Goal: Task Accomplishment & Management: Complete application form

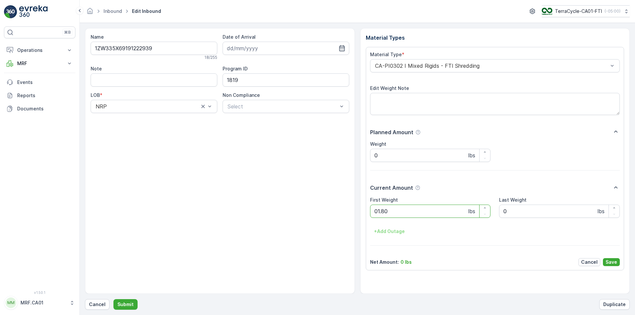
click at [114, 299] on button "Submit" at bounding box center [126, 304] width 24 height 11
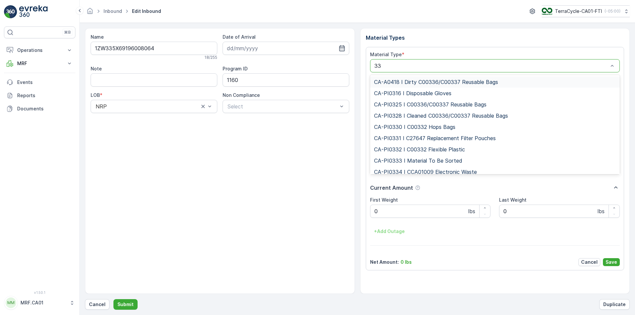
type input "333"
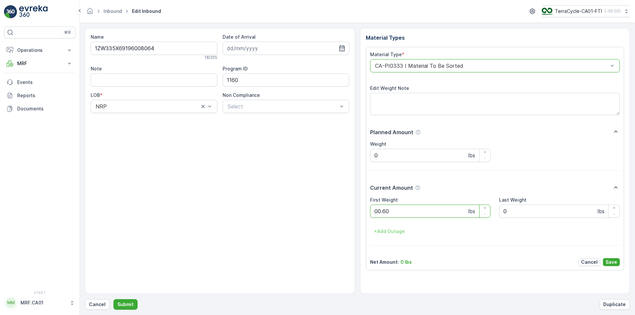
click at [114, 299] on button "Submit" at bounding box center [126, 304] width 24 height 11
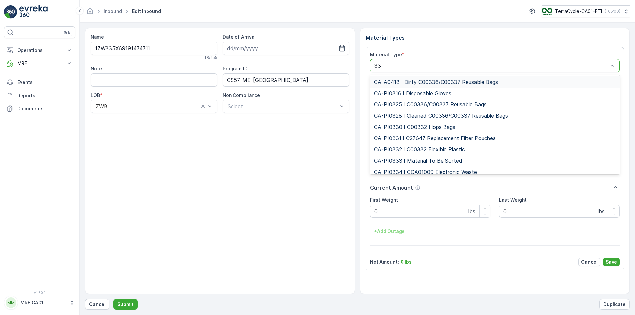
type input "333"
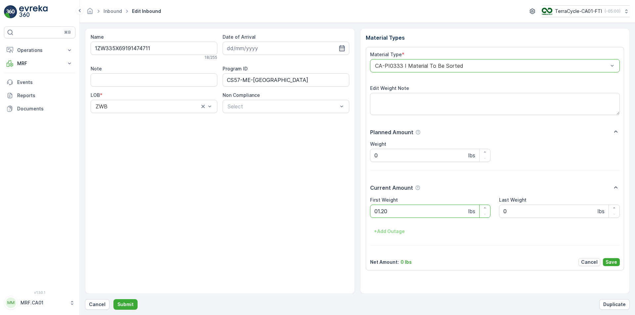
click at [114, 299] on button "Submit" at bounding box center [126, 304] width 24 height 11
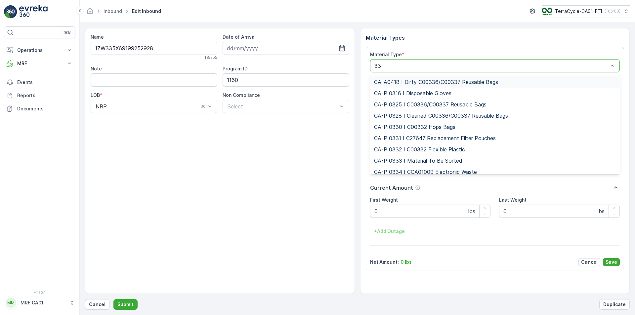
type input "333"
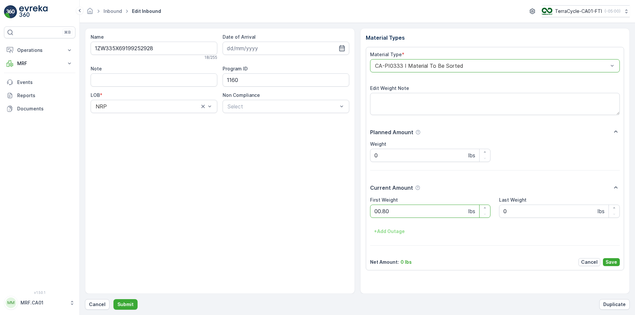
click at [114, 299] on button "Submit" at bounding box center [126, 304] width 24 height 11
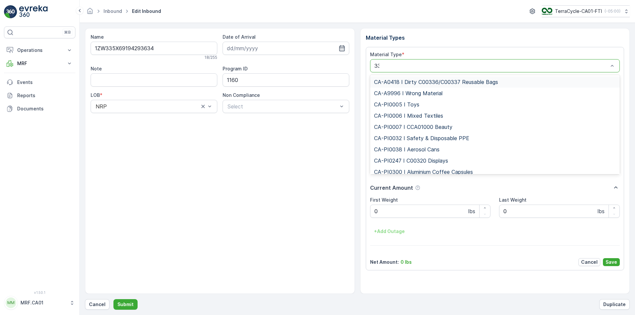
type input "333"
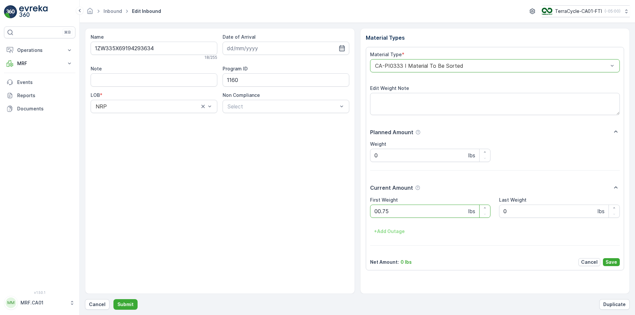
click at [114, 299] on button "Submit" at bounding box center [126, 304] width 24 height 11
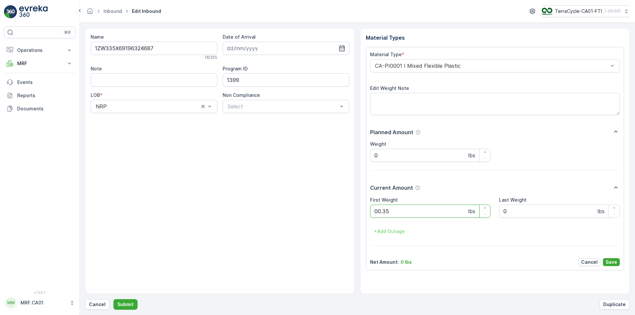
click at [114, 299] on button "Submit" at bounding box center [126, 304] width 24 height 11
click at [473, 70] on div "CA-PI0004 I Oral Care" at bounding box center [495, 65] width 250 height 13
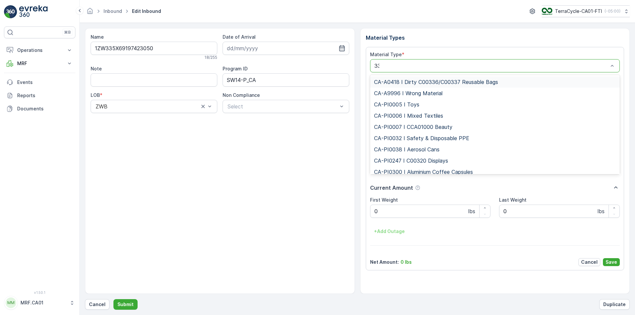
type input "333"
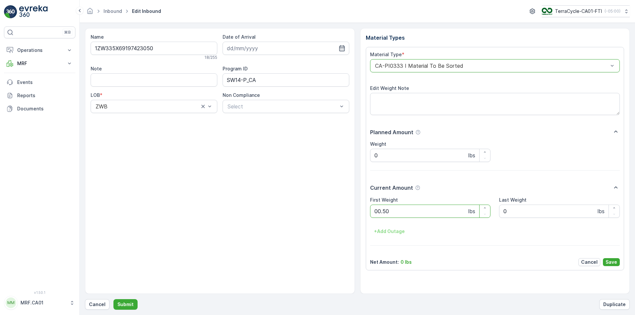
click at [114, 299] on button "Submit" at bounding box center [126, 304] width 24 height 11
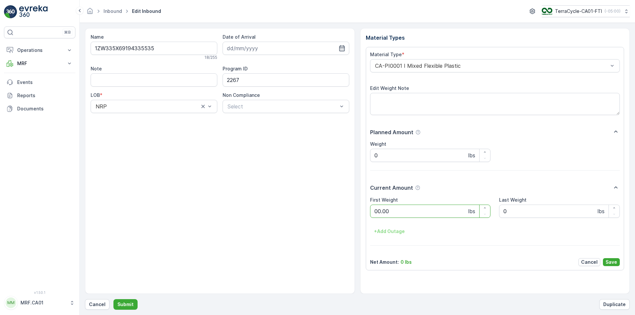
click at [114, 299] on button "Submit" at bounding box center [126, 304] width 24 height 11
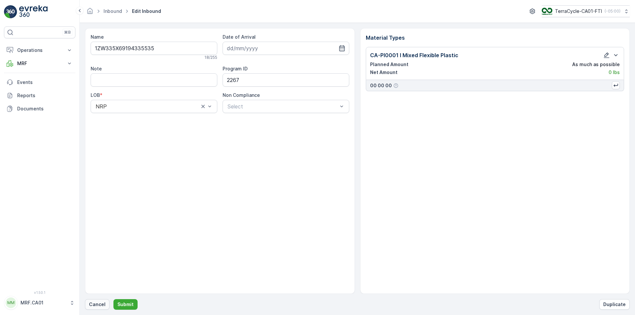
click at [91, 304] on p "Cancel" at bounding box center [97, 304] width 17 height 7
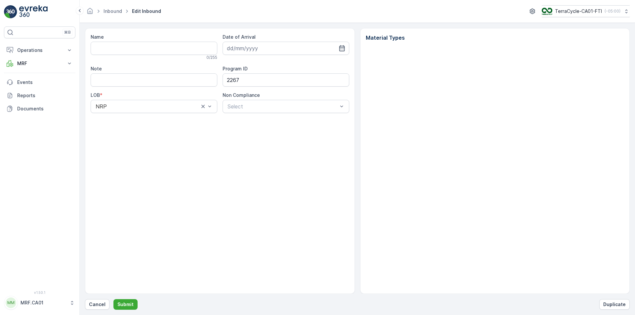
type input "1ZW335X69194335535"
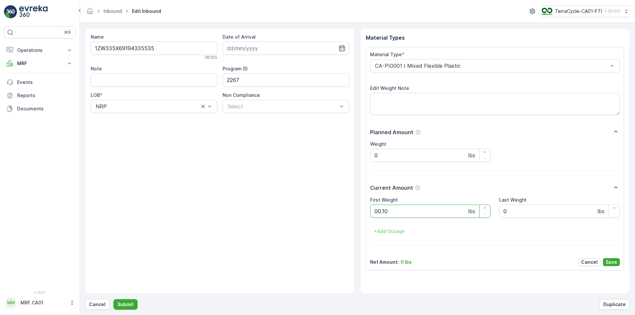
click at [114, 299] on button "Submit" at bounding box center [126, 304] width 24 height 11
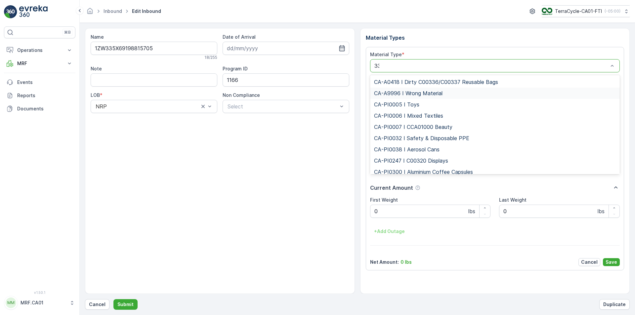
type input "333"
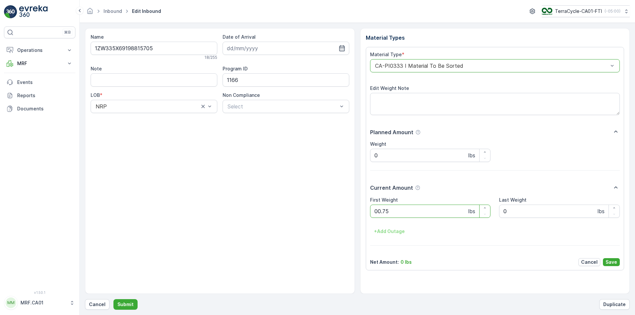
click at [114, 299] on button "Submit" at bounding box center [126, 304] width 24 height 11
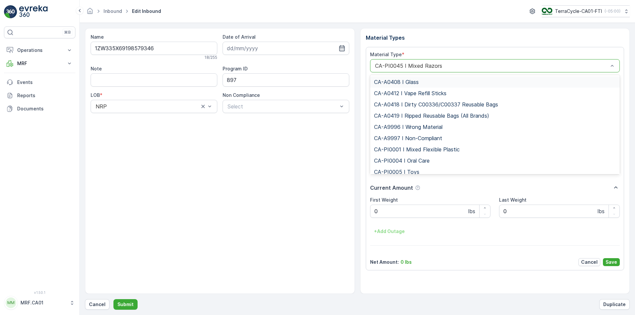
click at [418, 70] on div "CA-PI0045 I Mixed Razors" at bounding box center [495, 65] width 250 height 13
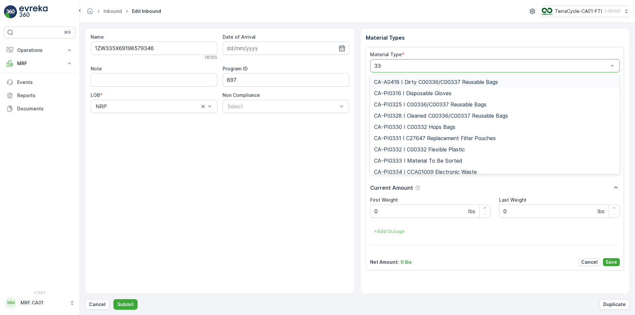
type input "333"
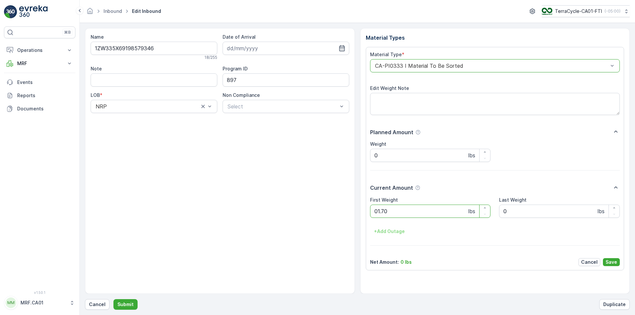
click at [114, 299] on button "Submit" at bounding box center [126, 304] width 24 height 11
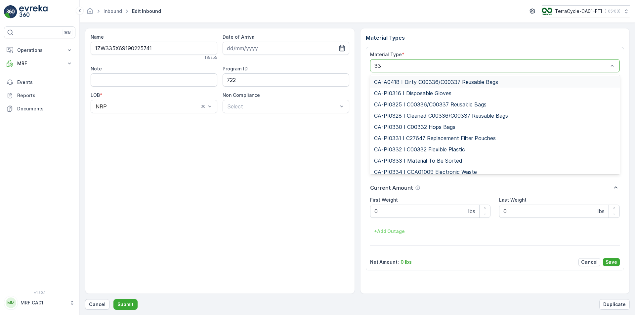
type input "333"
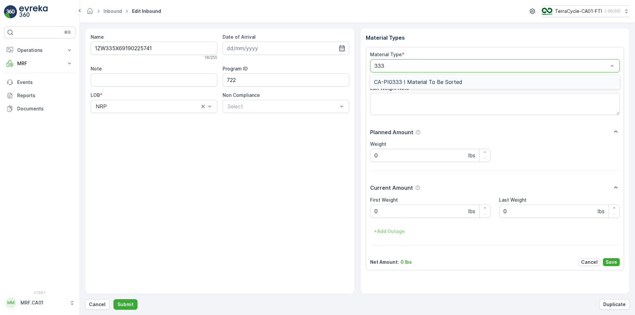
click at [440, 79] on span "CA-PI0333 I Material To Be Sorted" at bounding box center [418, 82] width 88 height 6
click at [114, 299] on button "Submit" at bounding box center [126, 304] width 24 height 11
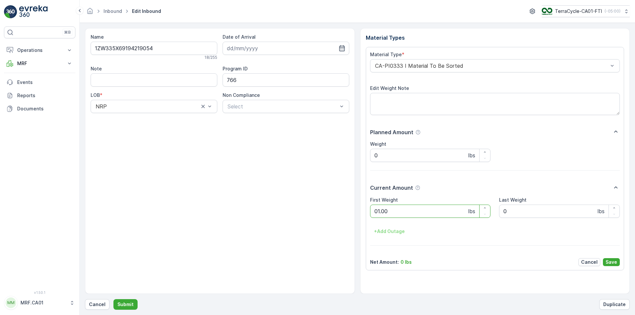
click at [114, 299] on button "Submit" at bounding box center [126, 304] width 24 height 11
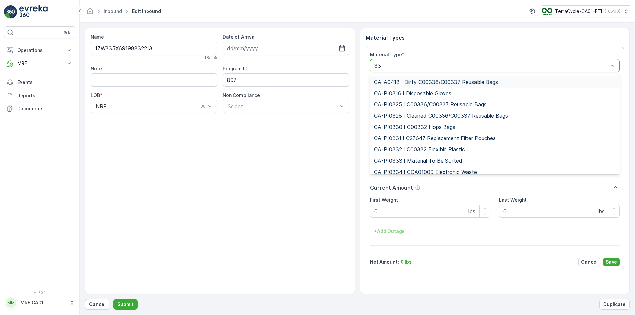
type input "333"
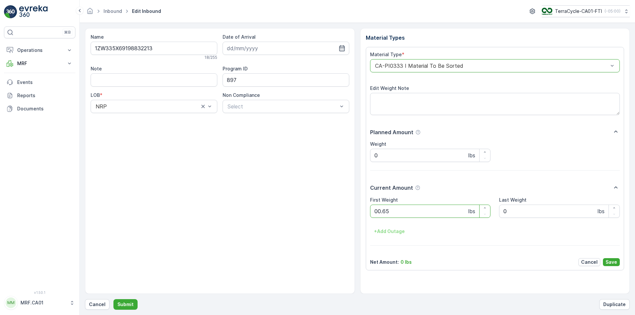
click at [114, 299] on button "Submit" at bounding box center [126, 304] width 24 height 11
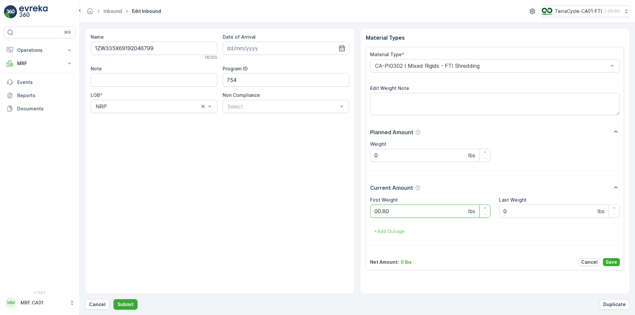
click at [114, 299] on button "Submit" at bounding box center [126, 304] width 24 height 11
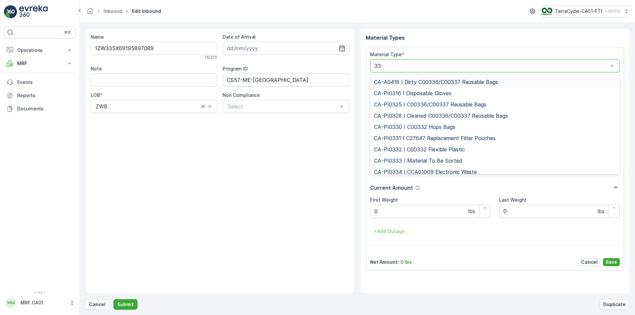
type input "333"
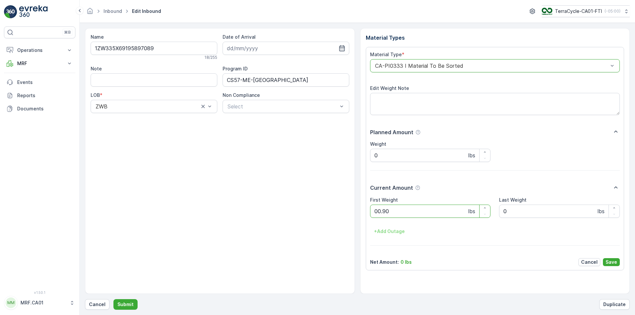
click at [114, 299] on button "Submit" at bounding box center [126, 304] width 24 height 11
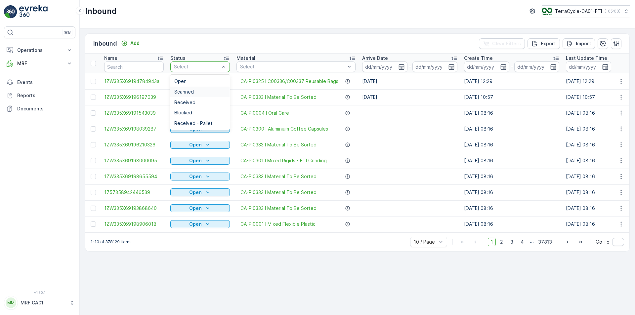
click at [196, 92] on div "Scanned" at bounding box center [200, 91] width 52 height 5
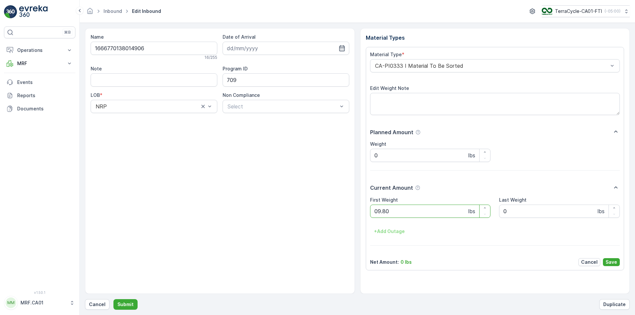
click at [114, 299] on button "Submit" at bounding box center [126, 304] width 24 height 11
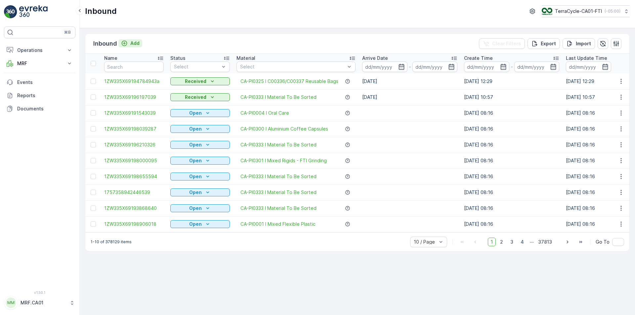
click at [131, 43] on p "Add" at bounding box center [134, 43] width 9 height 7
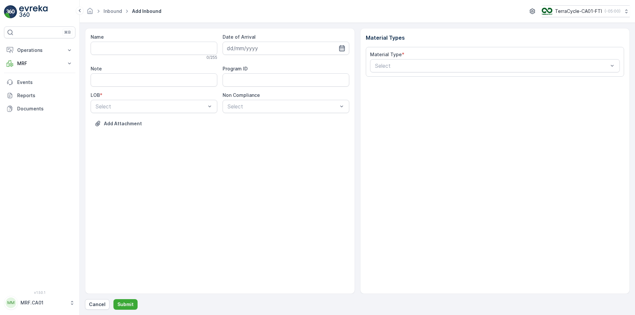
click at [341, 47] on icon "button" at bounding box center [342, 48] width 7 height 7
click at [270, 101] on div "10" at bounding box center [269, 103] width 11 height 11
type input "[DATE]"
click at [191, 121] on div "NRP" at bounding box center [154, 123] width 119 height 6
click at [144, 75] on input "Note" at bounding box center [154, 79] width 127 height 13
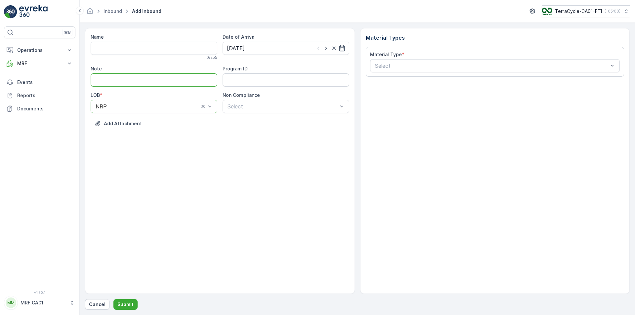
type input "PUROLATOR"
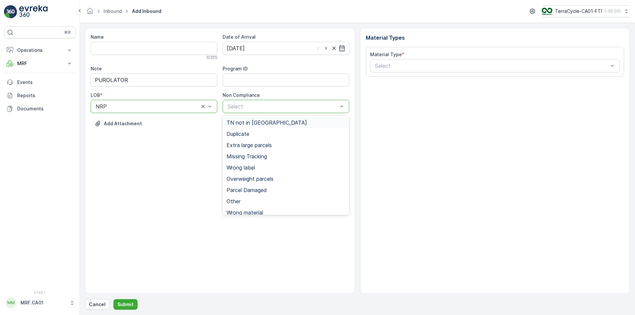
click at [270, 101] on div "Select" at bounding box center [286, 106] width 127 height 13
click at [264, 122] on span "TN not in [GEOGRAPHIC_DATA]" at bounding box center [267, 123] width 80 height 6
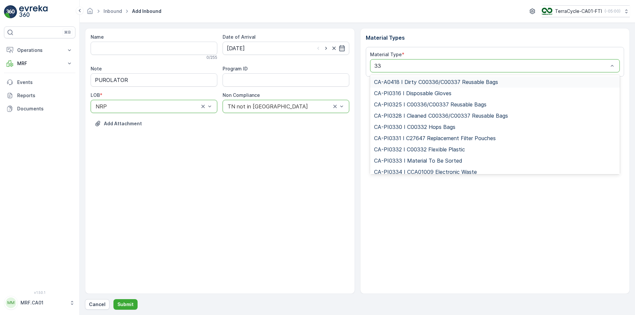
type input "333"
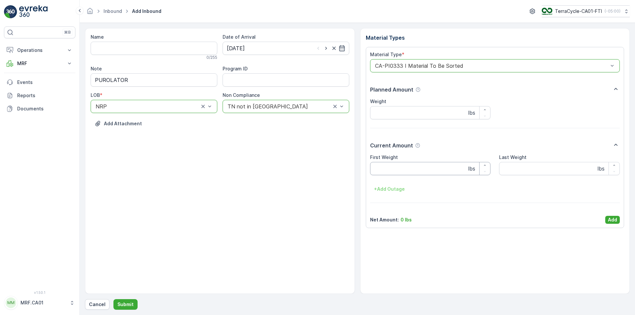
click at [412, 170] on Weight "First Weight" at bounding box center [430, 168] width 121 height 13
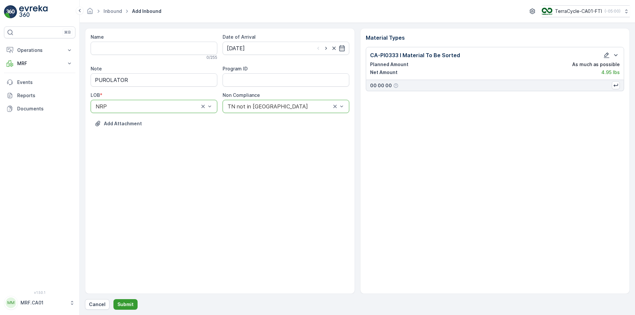
click at [121, 300] on button "Submit" at bounding box center [126, 304] width 24 height 11
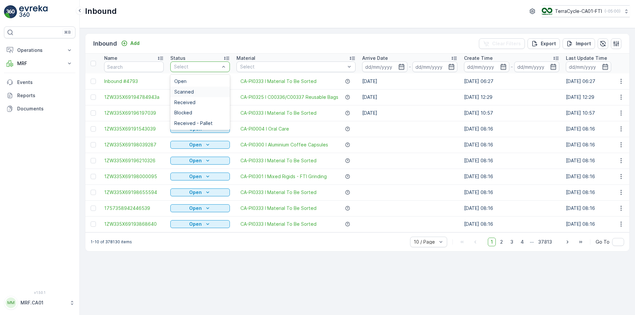
click at [203, 92] on div "Scanned" at bounding box center [200, 91] width 52 height 5
